Goal: Navigation & Orientation: Find specific page/section

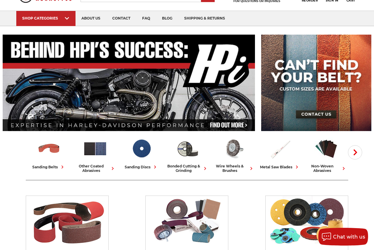
scroll to position [60, 0]
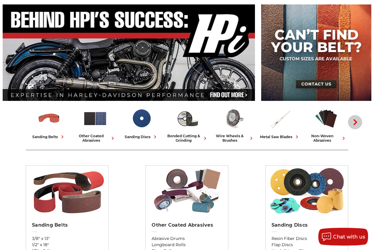
click at [357, 121] on icon "button" at bounding box center [355, 122] width 6 height 6
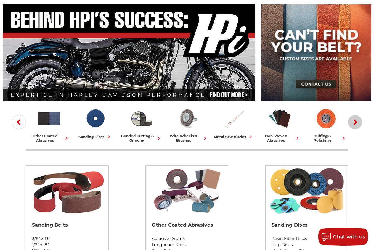
click at [357, 121] on icon "button" at bounding box center [355, 122] width 6 height 6
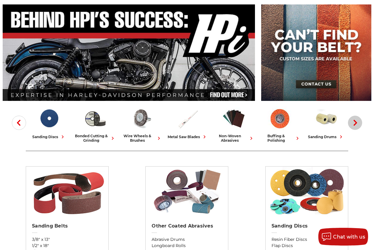
click at [357, 121] on icon "button" at bounding box center [355, 123] width 6 height 6
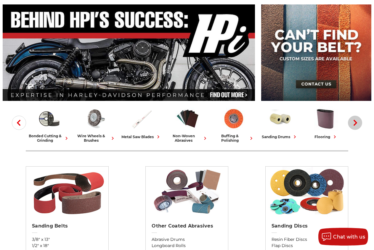
click at [357, 121] on icon "button" at bounding box center [355, 123] width 6 height 6
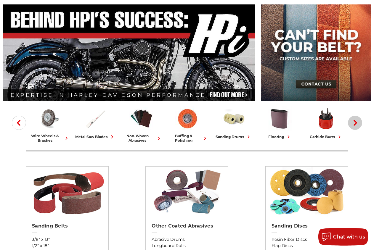
click at [357, 121] on icon "button" at bounding box center [355, 123] width 6 height 6
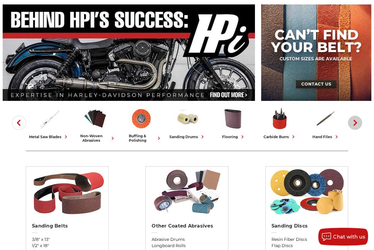
click at [357, 121] on icon "button" at bounding box center [355, 123] width 6 height 6
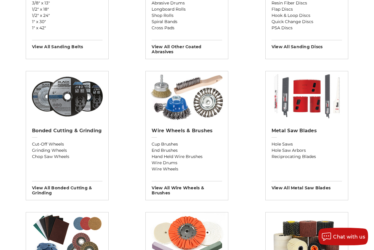
scroll to position [302, 0]
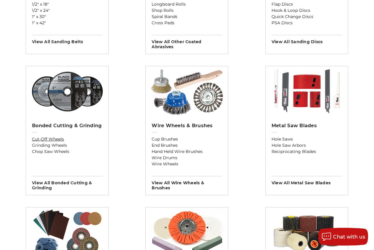
click at [46, 138] on link "Cut-Off Wheels" at bounding box center [67, 139] width 70 height 6
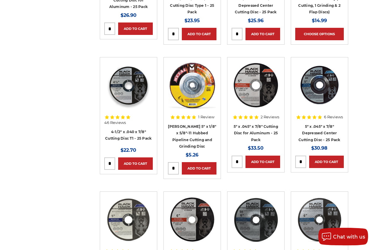
scroll to position [604, 0]
